Goal: Transaction & Acquisition: Obtain resource

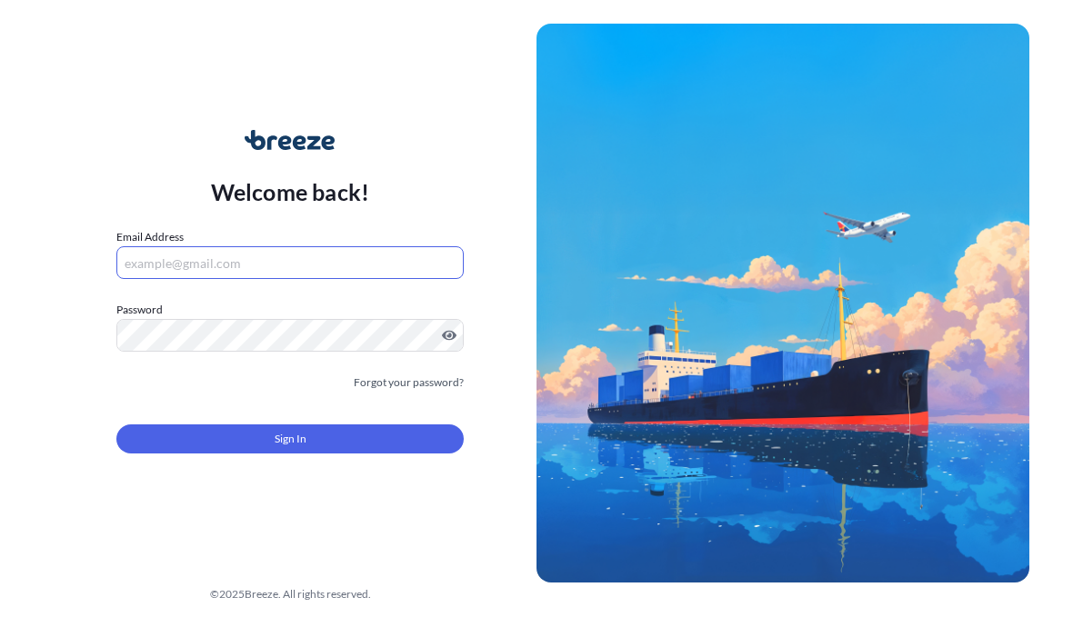
scroll to position [152, 0]
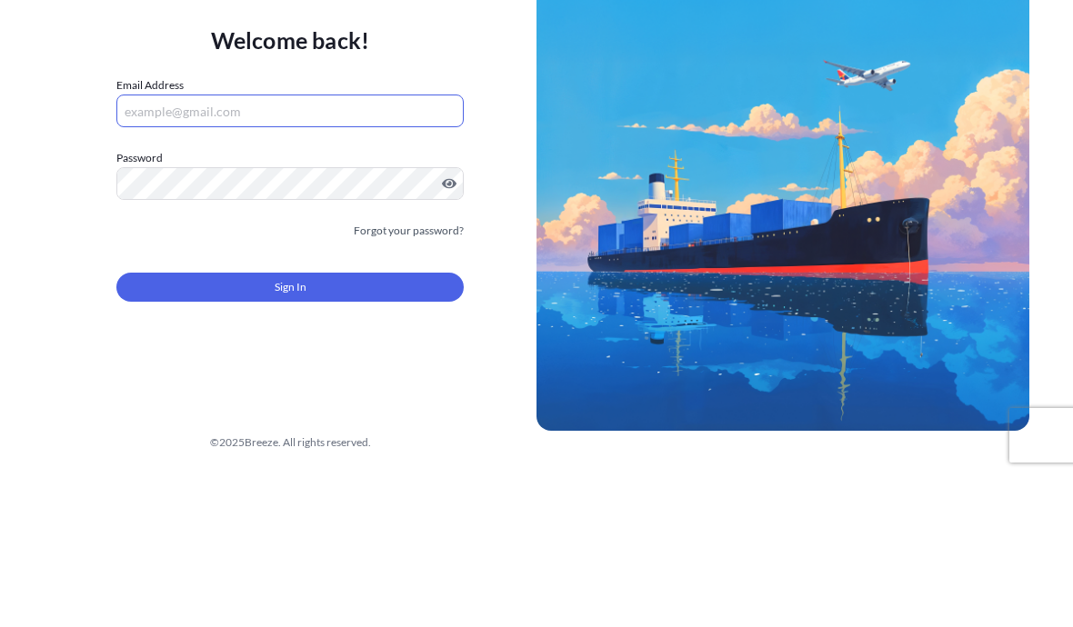
type input "[EMAIL_ADDRESS][DOMAIN_NAME]"
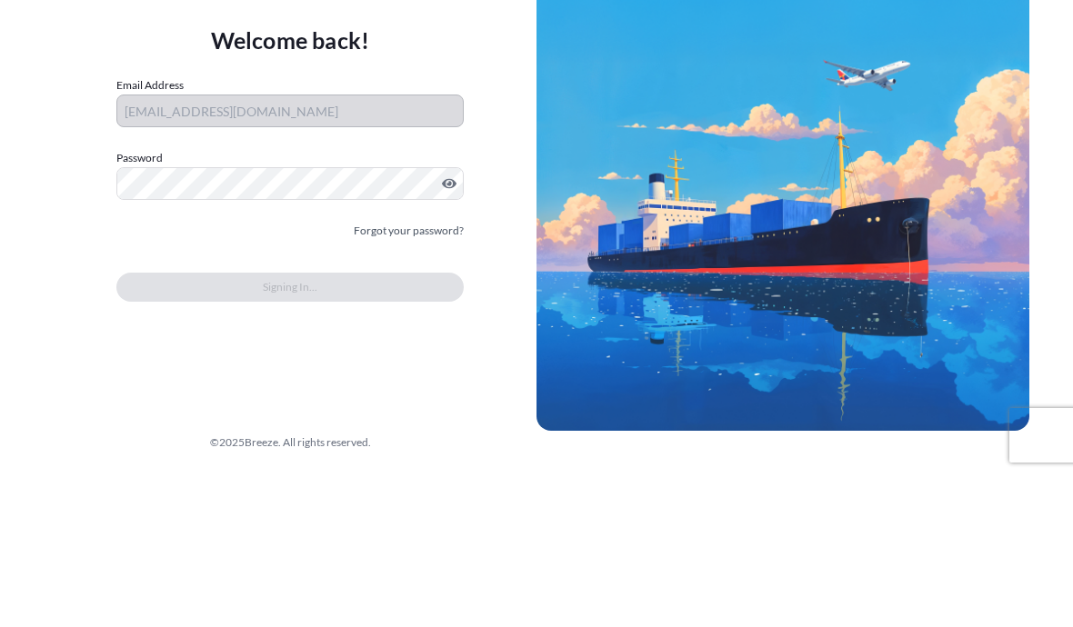
scroll to position [82, 0]
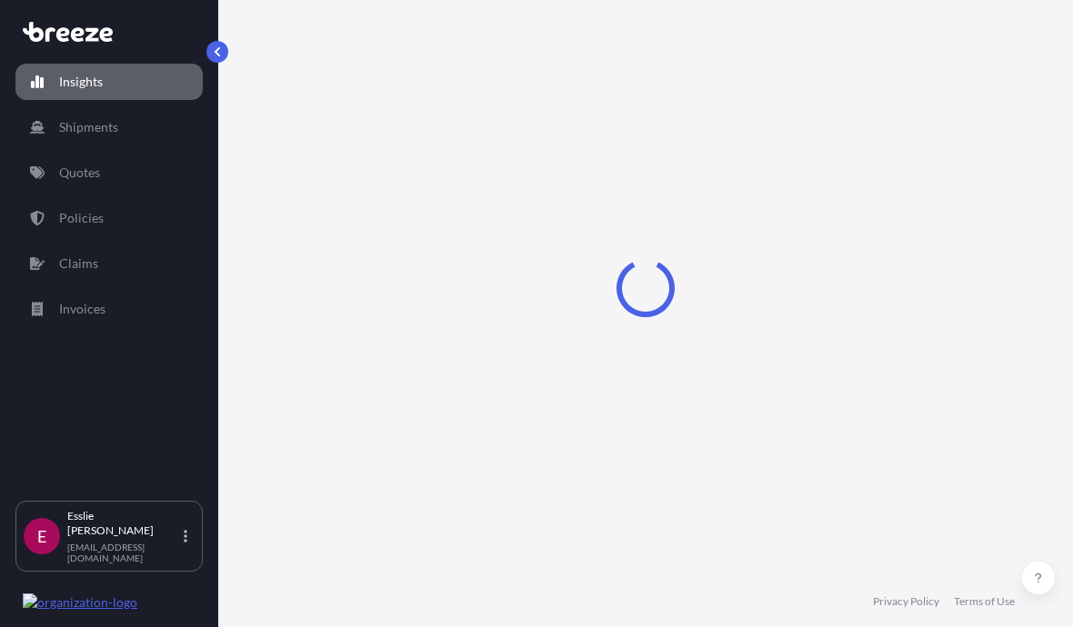
select select "2025"
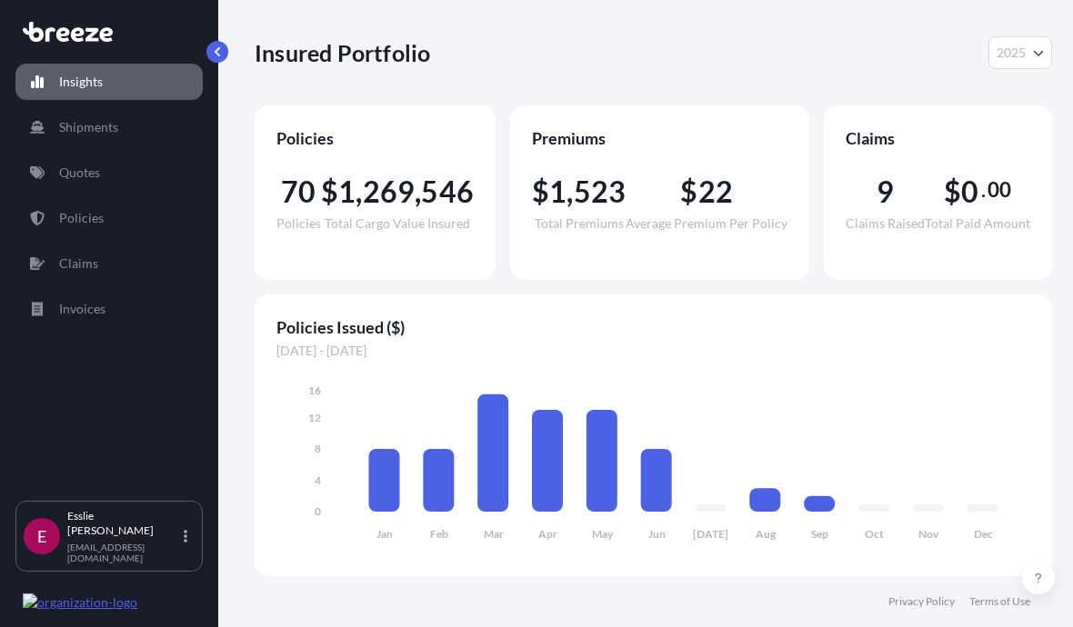
click at [122, 155] on link "Quotes" at bounding box center [108, 173] width 187 height 36
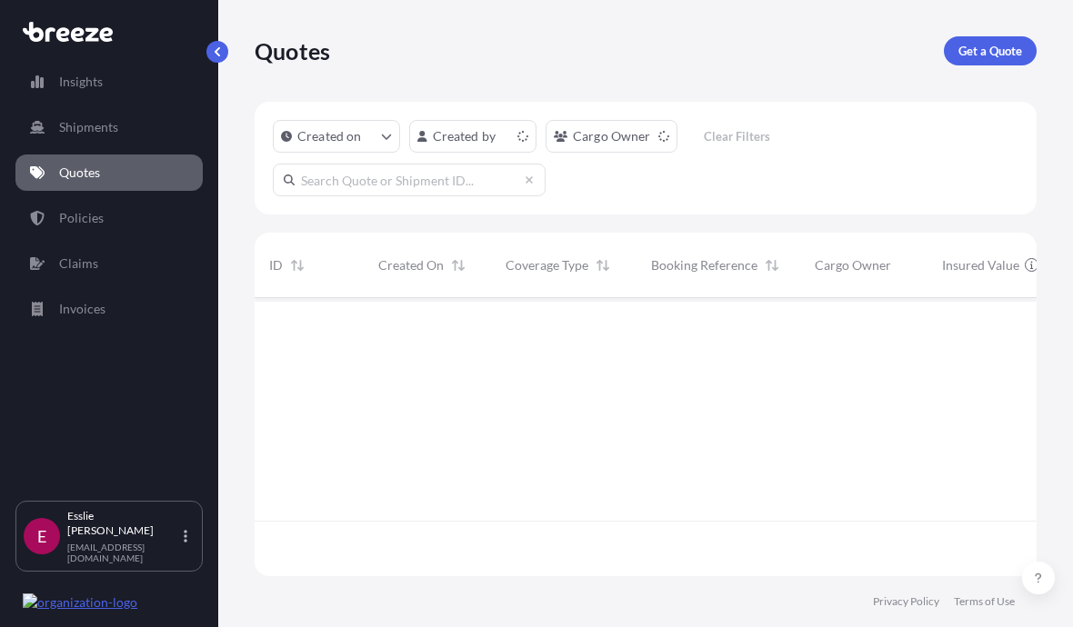
scroll to position [288, 782]
click at [996, 42] on p "Get a Quote" at bounding box center [990, 51] width 64 height 18
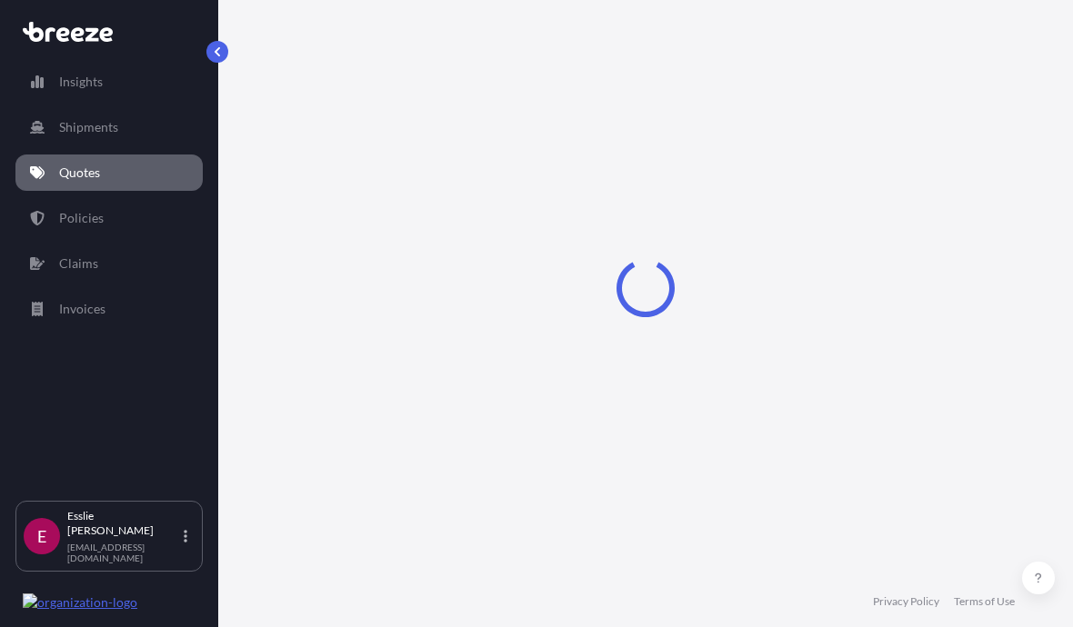
select select "Sea"
select select "1"
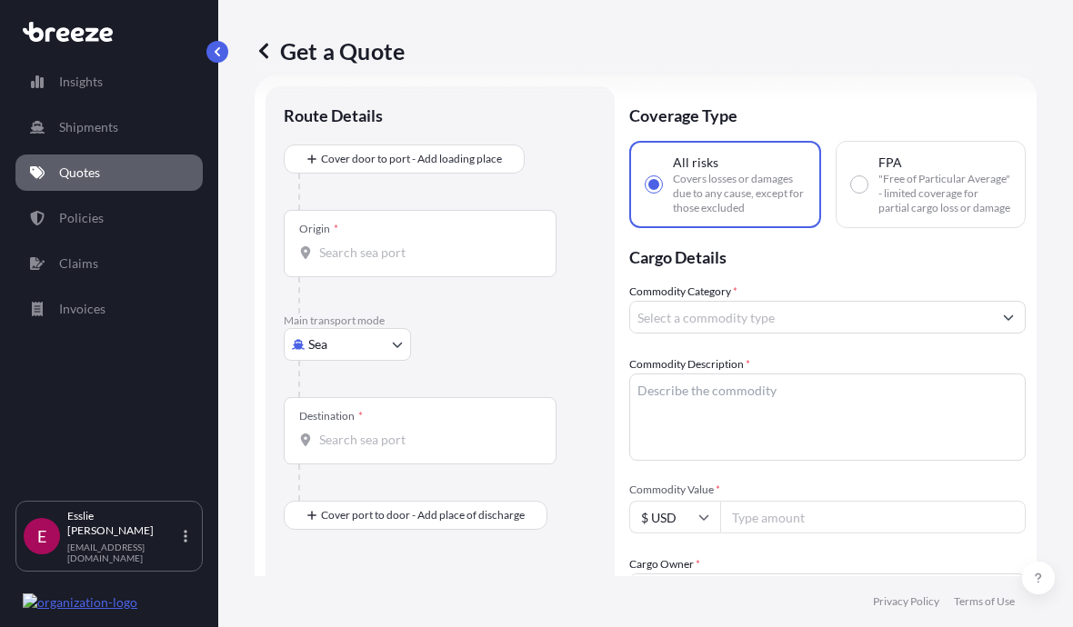
scroll to position [41, 0]
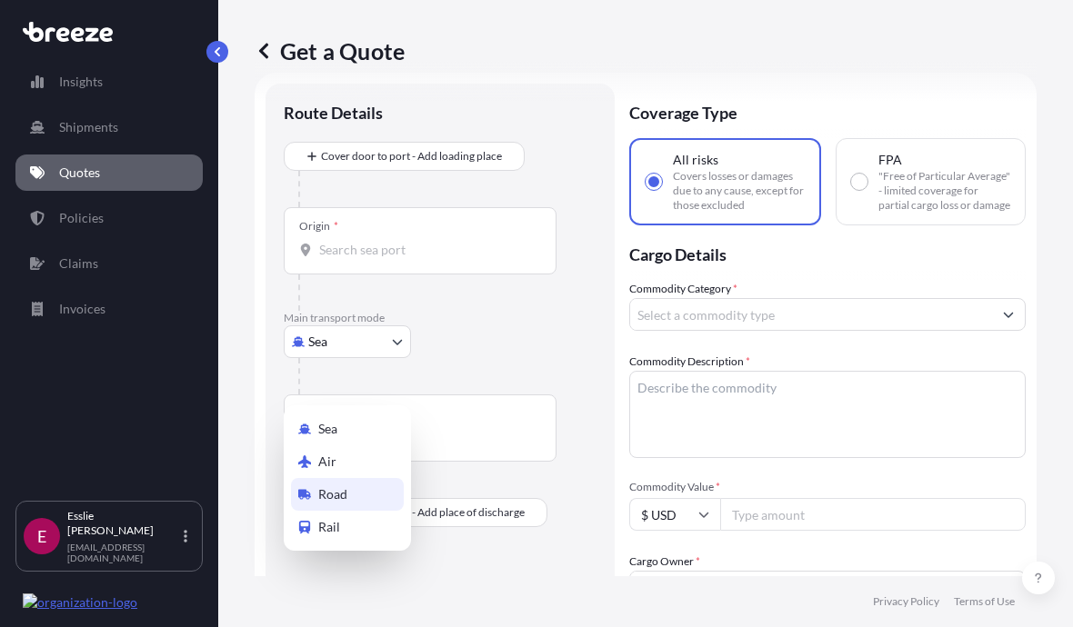
select select "Road"
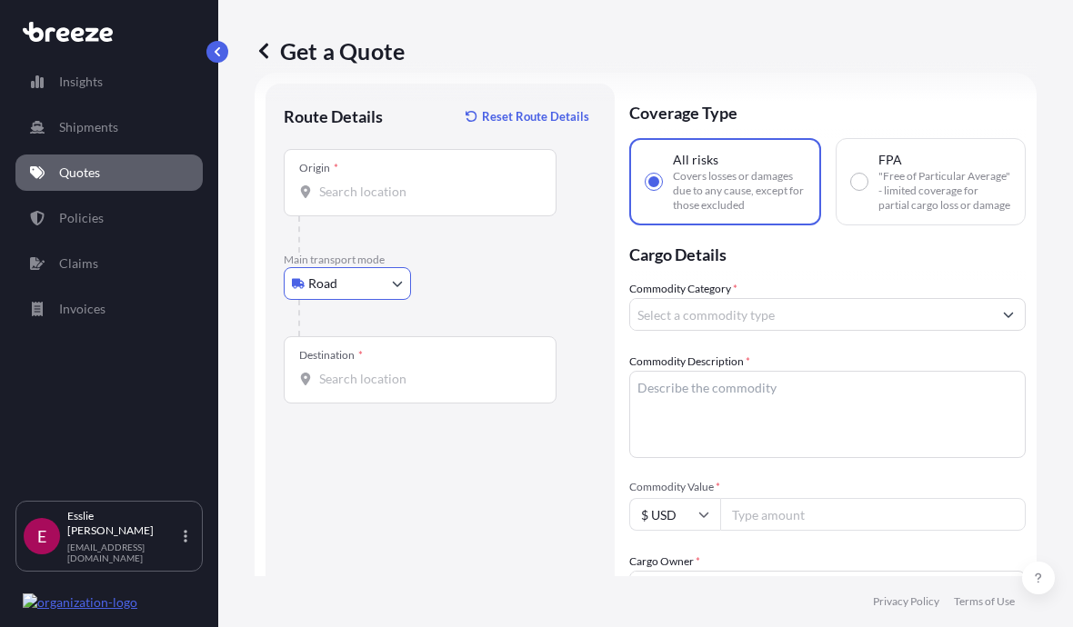
click at [402, 194] on input "Origin *" at bounding box center [426, 192] width 215 height 18
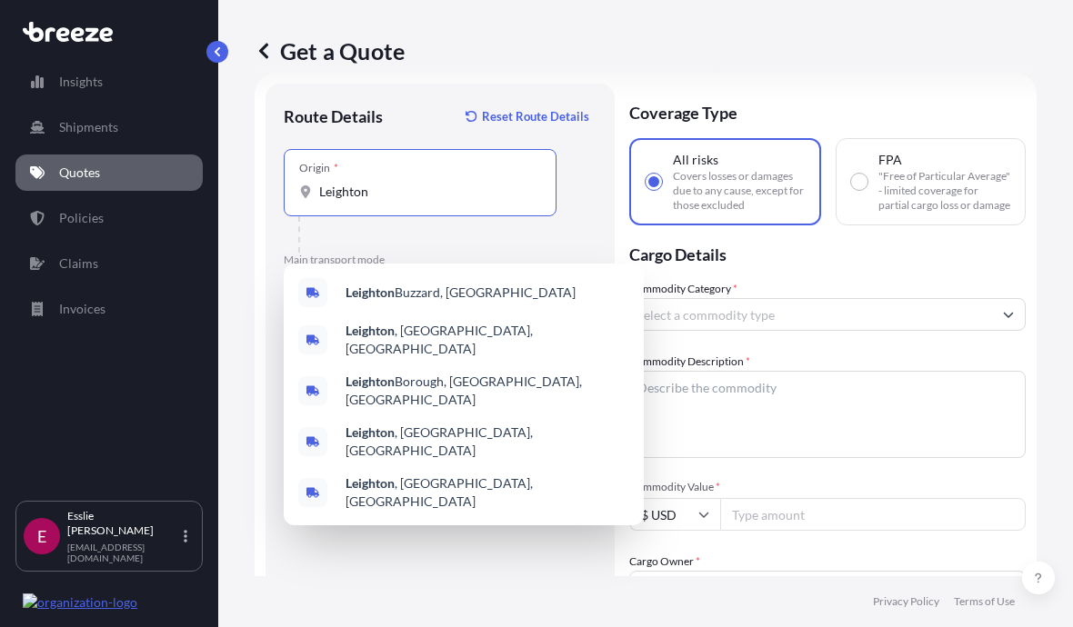
type input "[GEOGRAPHIC_DATA], [GEOGRAPHIC_DATA], [GEOGRAPHIC_DATA]"
click at [446, 416] on div "[GEOGRAPHIC_DATA] , [GEOGRAPHIC_DATA], [GEOGRAPHIC_DATA]" at bounding box center [463, 441] width 345 height 51
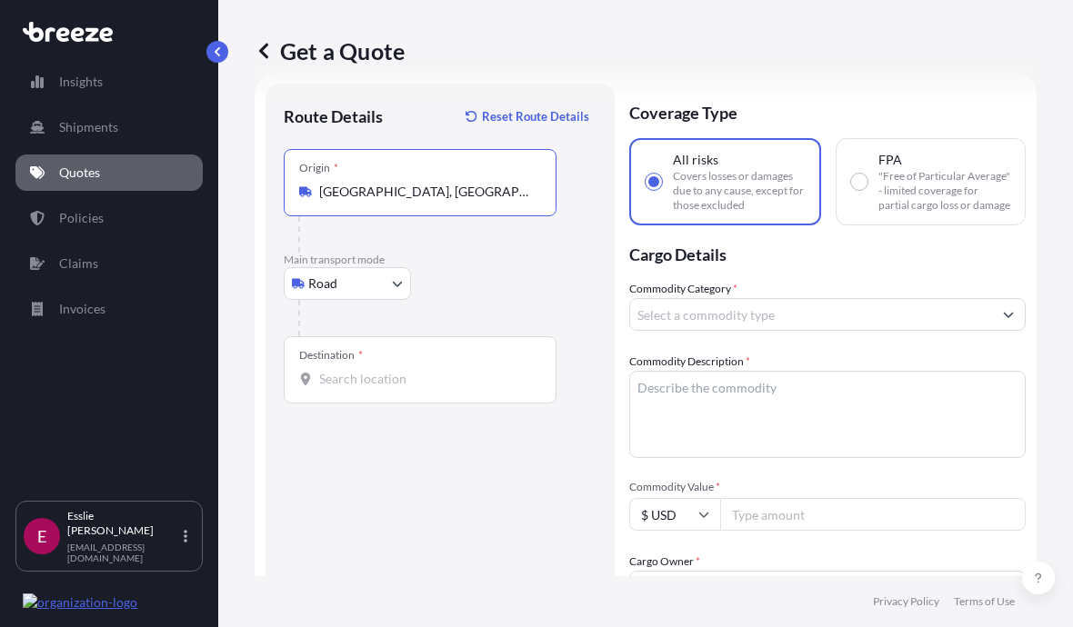
click at [399, 384] on input "Destination *" at bounding box center [426, 379] width 215 height 18
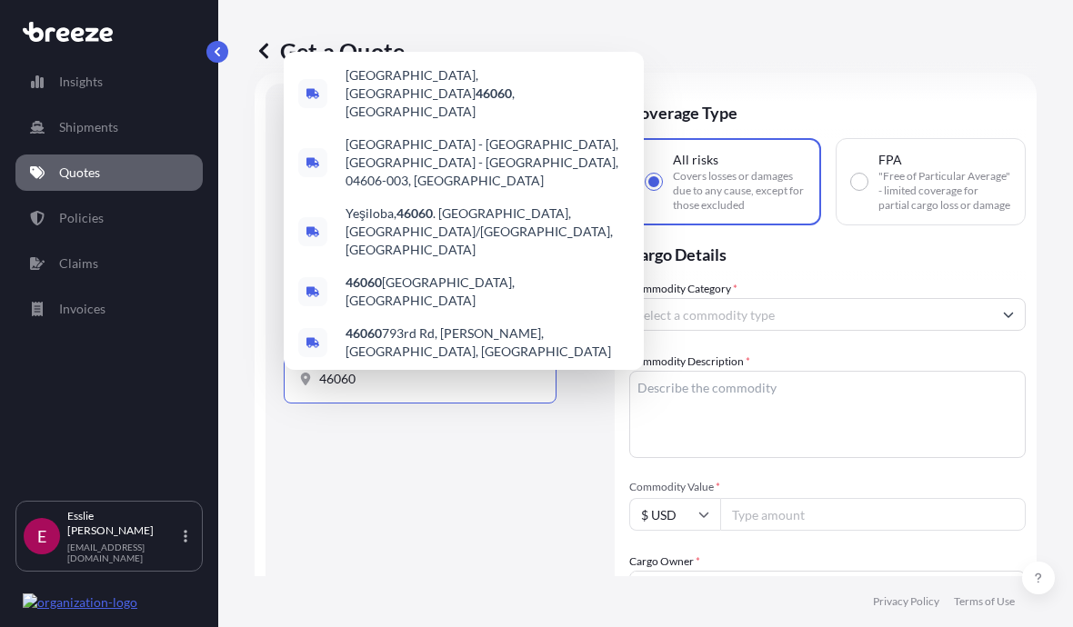
type input "[GEOGRAPHIC_DATA], IN 46060, [GEOGRAPHIC_DATA]"
click at [494, 109] on div "[GEOGRAPHIC_DATA], IN 46060 , [GEOGRAPHIC_DATA]" at bounding box center [463, 93] width 345 height 69
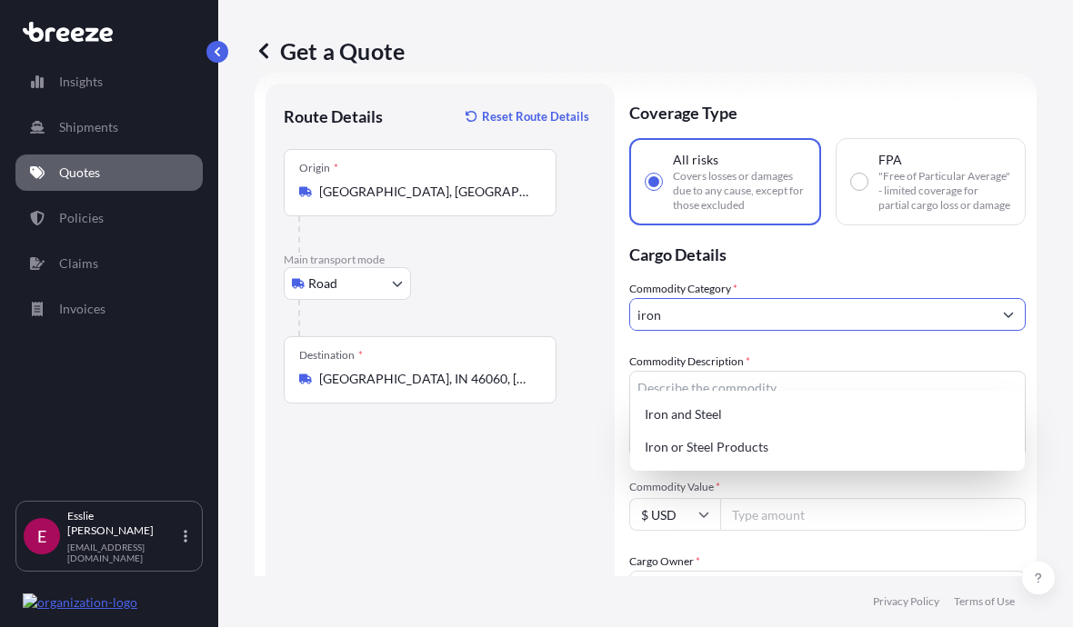
type input "Iron or Steel Products"
click at [786, 431] on div "Iron or Steel Products" at bounding box center [827, 447] width 380 height 33
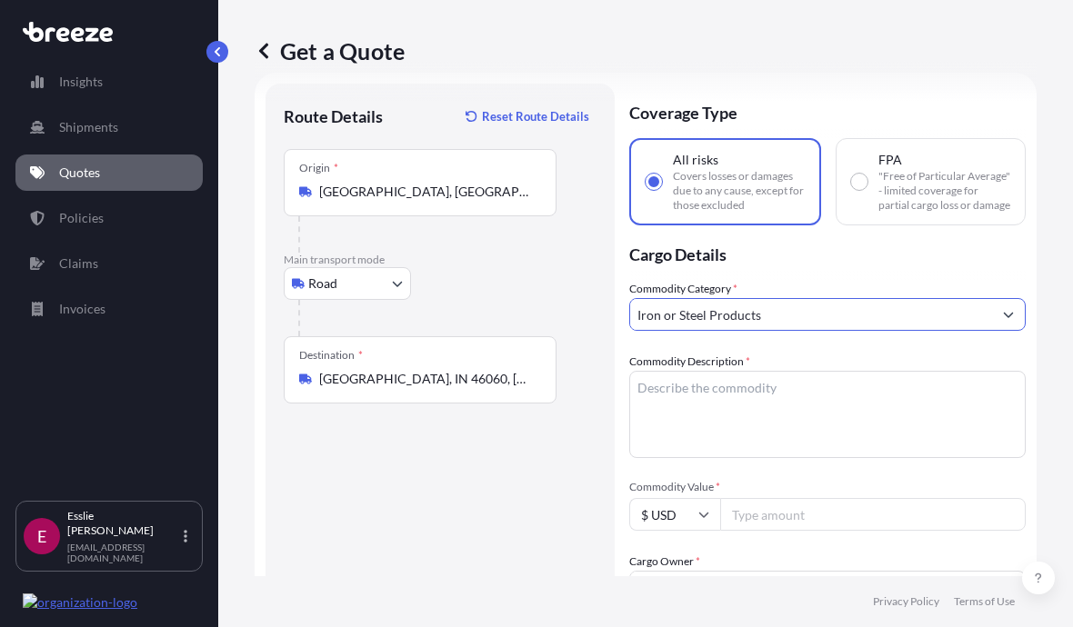
click at [789, 417] on textarea "Commodity Description *" at bounding box center [827, 414] width 396 height 87
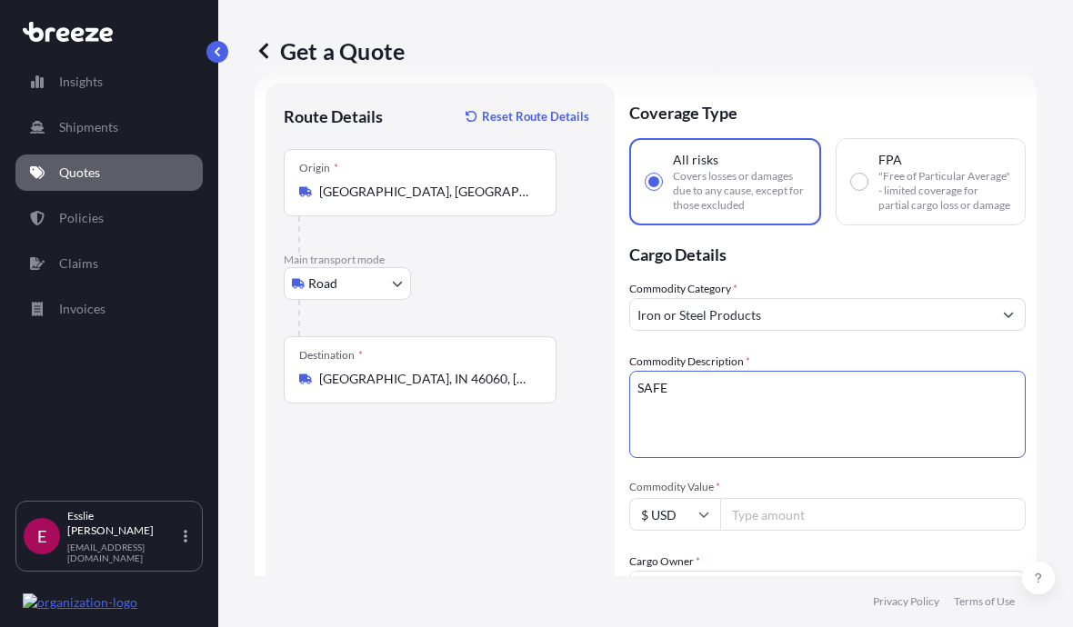
type textarea "SAFE"
click at [838, 519] on input "Commodity Value *" at bounding box center [872, 514] width 305 height 33
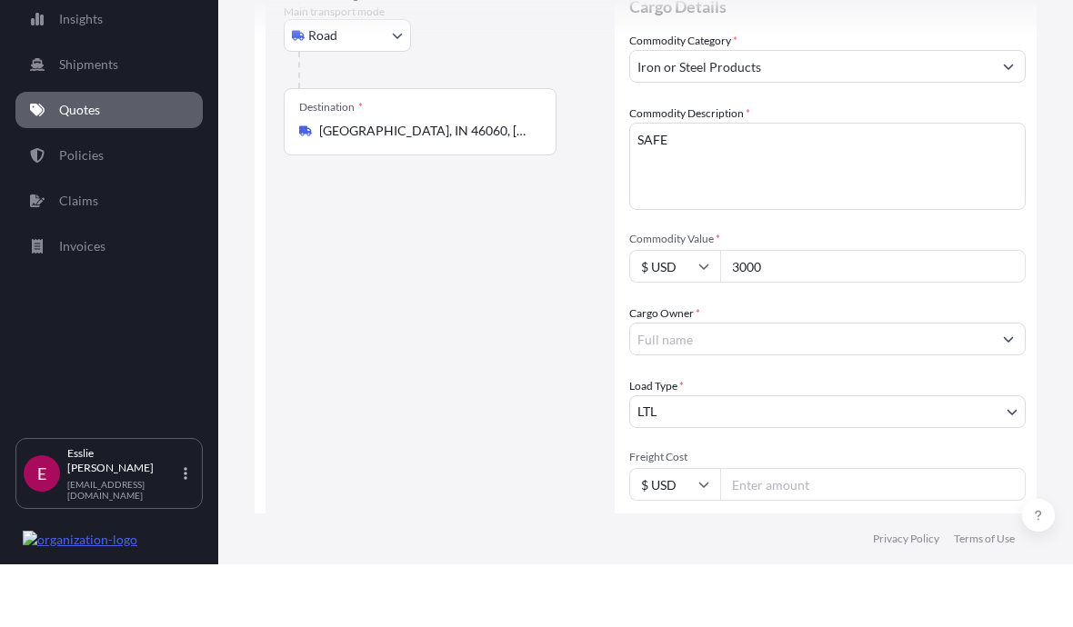
scroll to position [271, 0]
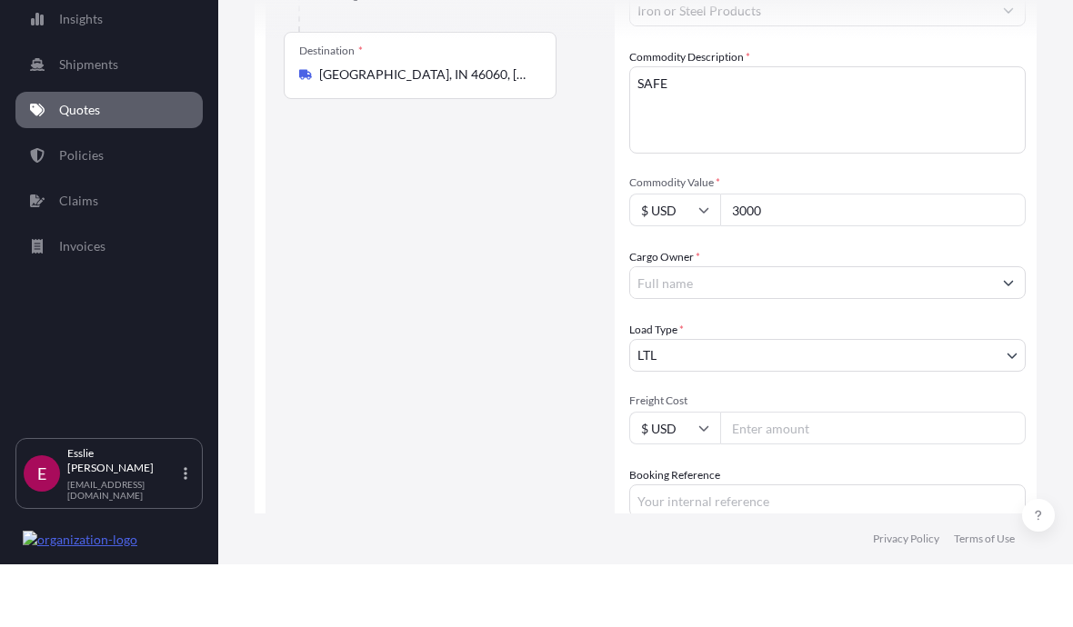
type input "3000"
click at [818, 474] on input "Freight Cost" at bounding box center [872, 490] width 305 height 33
type input "300"
click at [916, 329] on input "Cargo Owner *" at bounding box center [811, 345] width 362 height 33
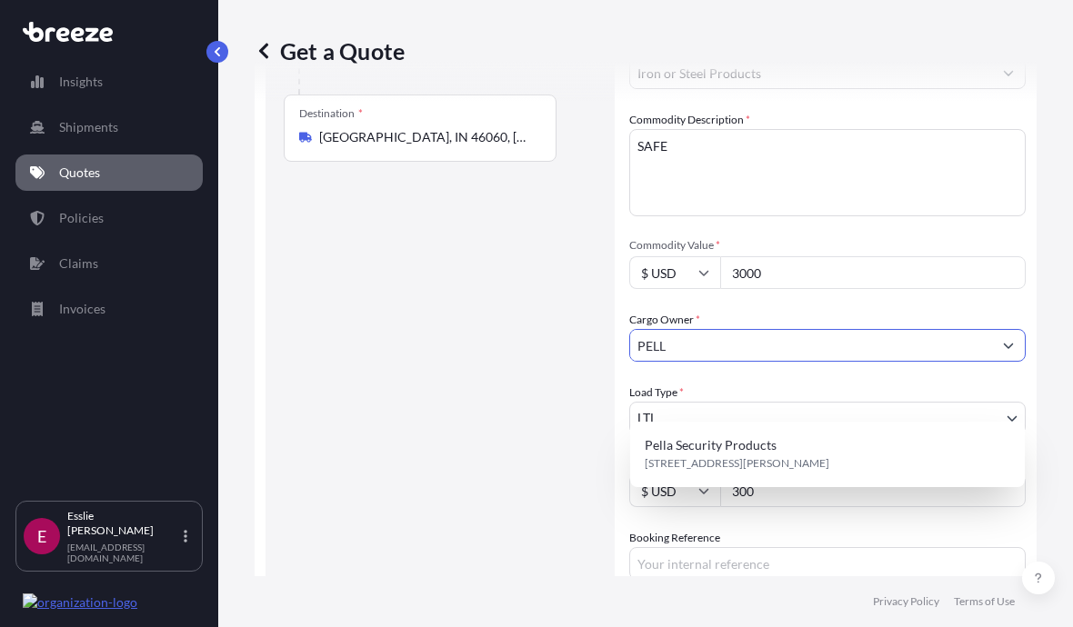
type input "Pella Security Products"
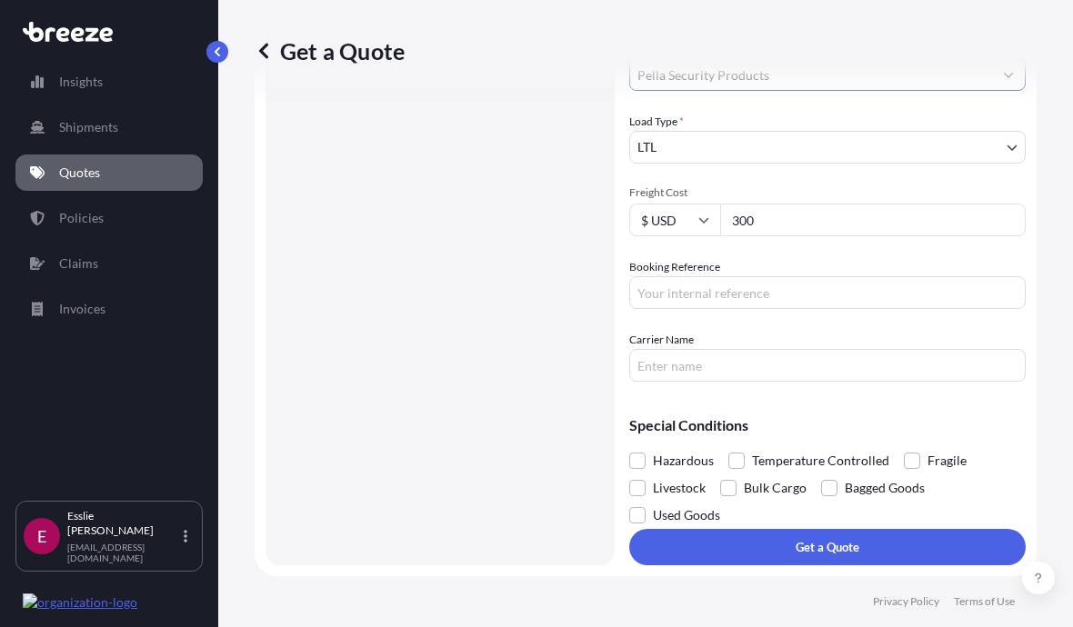
scroll to position [554, 0]
click at [854, 538] on p "Get a Quote" at bounding box center [827, 547] width 64 height 18
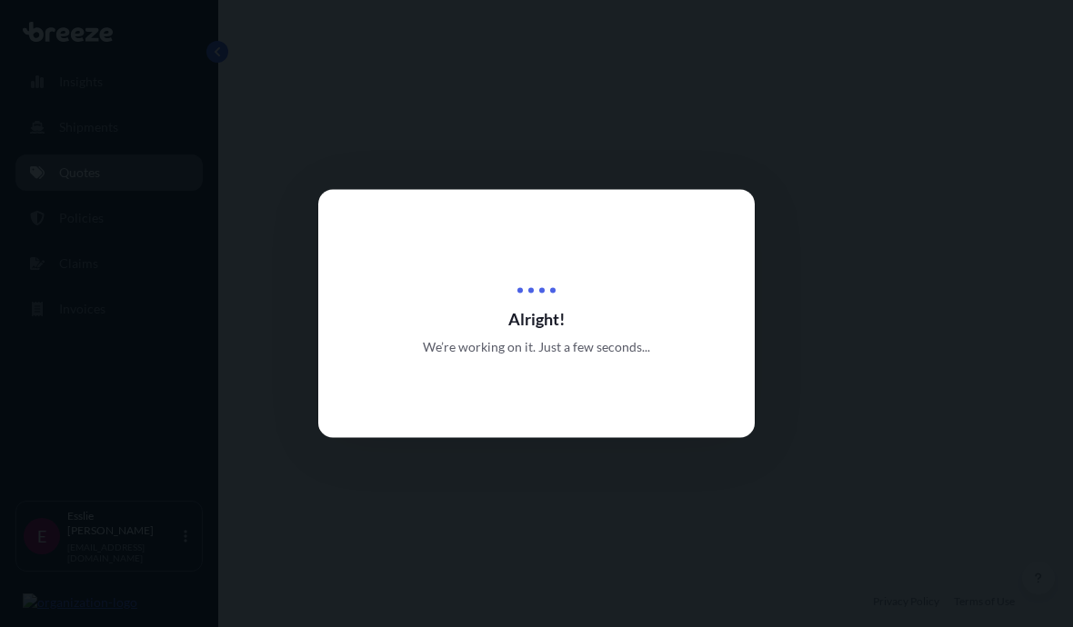
select select "Road"
select select "1"
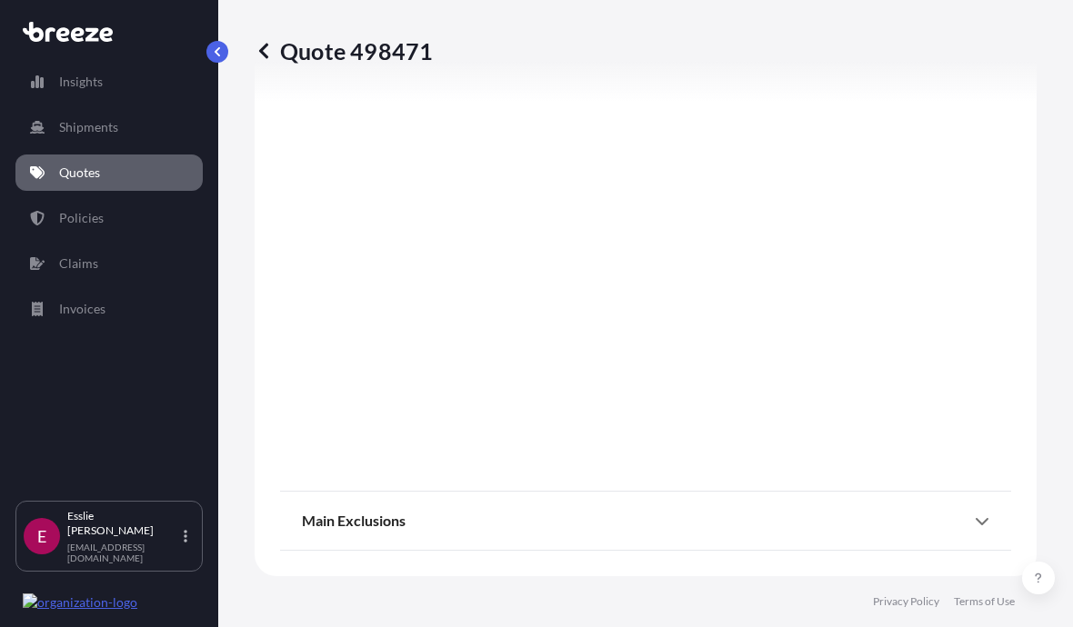
scroll to position [2003, 0]
